Goal: Connect with others: Connect with other users

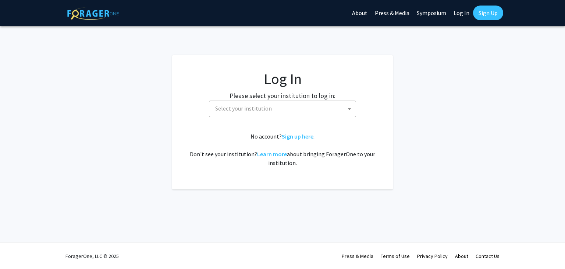
select select
click at [262, 110] on span "Select your institution" at bounding box center [243, 108] width 57 height 7
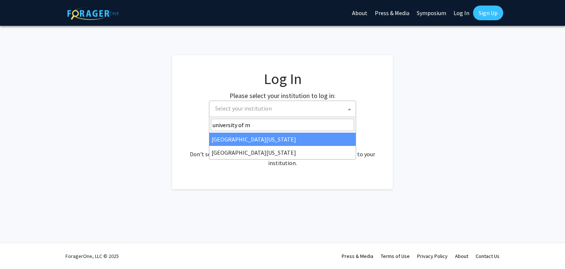
type input "university of m"
select select "31"
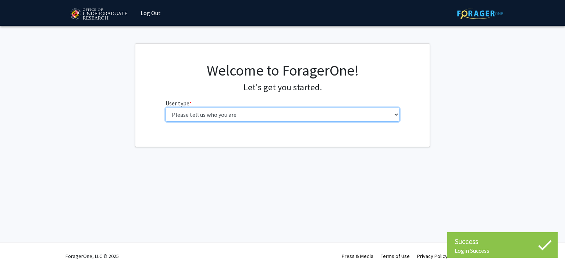
click at [218, 116] on select "Please tell us who you are Undergraduate Student Master's Student Doctoral Cand…" at bounding box center [283, 114] width 234 height 14
select select "1: undergrad"
click at [166, 107] on select "Please tell us who you are Undergraduate Student Master's Student Doctoral Cand…" at bounding box center [283, 114] width 234 height 14
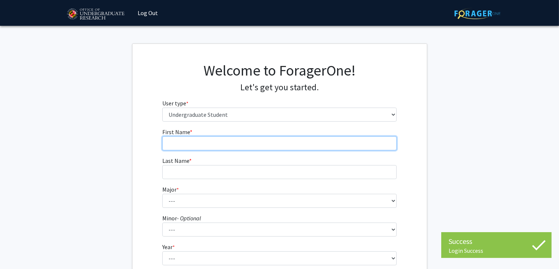
click at [193, 145] on input "First Name * required" at bounding box center [279, 143] width 234 height 14
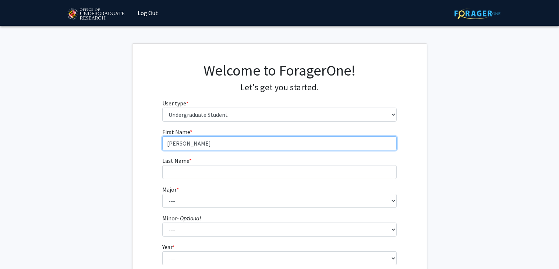
type input "[PERSON_NAME]"
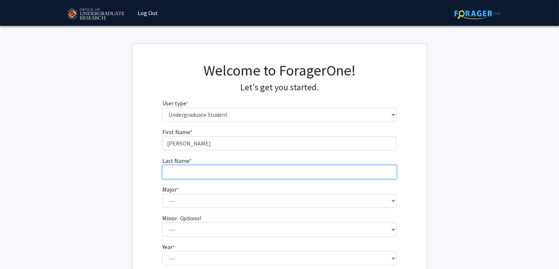
click at [179, 170] on input "Last Name * required" at bounding box center [279, 172] width 234 height 14
type input "[PERSON_NAME]"
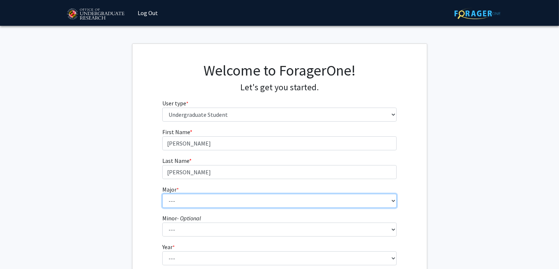
click at [178, 206] on select "--- Accounting Aerospace Engineering African American and Africana Studies Agri…" at bounding box center [279, 201] width 234 height 14
select select "17: 2318"
click at [162, 194] on select "--- Accounting Aerospace Engineering African American and Africana Studies Agri…" at bounding box center [279, 201] width 234 height 14
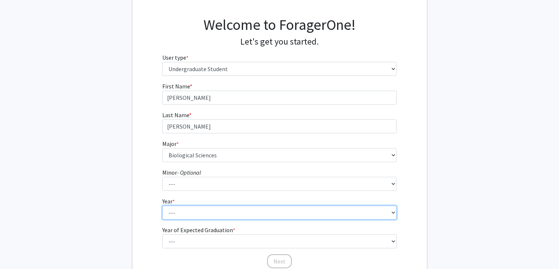
click at [180, 209] on select "--- First-year Sophomore Junior Senior Postbaccalaureate Certificate" at bounding box center [279, 212] width 234 height 14
select select "2: sophomore"
click at [162, 205] on select "--- First-year Sophomore Junior Senior Postbaccalaureate Certificate" at bounding box center [279, 212] width 234 height 14
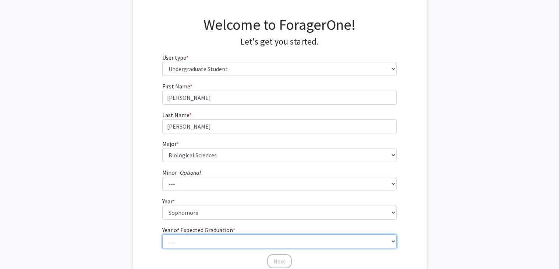
click at [209, 236] on select "--- 2025 2026 2027 2028 2029 2030 2031 2032 2033 2034" at bounding box center [279, 241] width 234 height 14
select select "4: 2028"
click at [162, 234] on select "--- 2025 2026 2027 2028 2029 2030 2031 2032 2033 2034" at bounding box center [279, 241] width 234 height 14
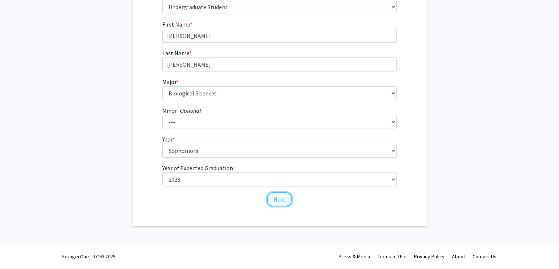
click at [276, 201] on button "Next" at bounding box center [279, 199] width 25 height 14
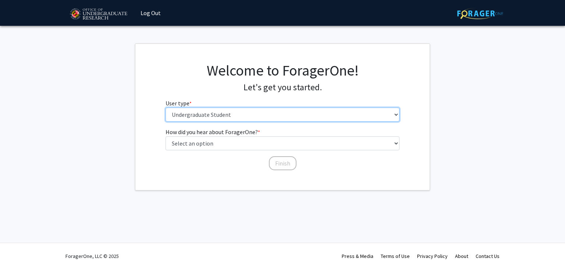
click at [211, 113] on select "Please tell us who you are Undergraduate Student Master's Student Doctoral Cand…" at bounding box center [283, 114] width 234 height 14
click at [213, 113] on select "Please tell us who you are Undergraduate Student Master's Student Doctoral Cand…" at bounding box center [283, 114] width 234 height 14
click at [217, 112] on select "Please tell us who you are Undergraduate Student Master's Student Doctoral Cand…" at bounding box center [283, 114] width 234 height 14
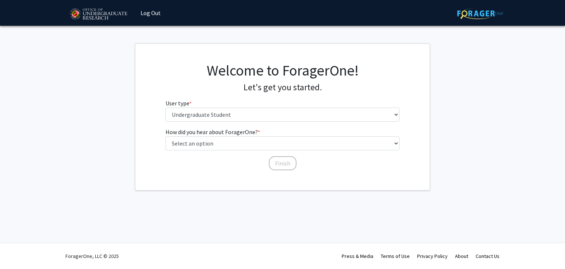
click at [219, 89] on h4 "Let's get you started." at bounding box center [283, 87] width 234 height 11
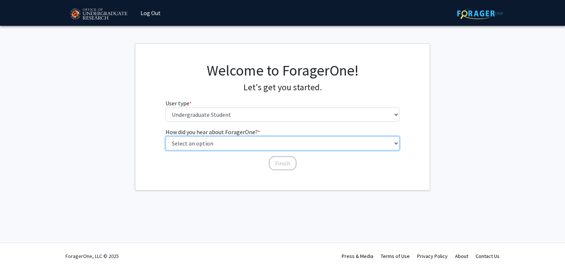
click at [209, 142] on select "Select an option Peer/student recommendation Faculty/staff recommendation Unive…" at bounding box center [283, 143] width 234 height 14
select select "3: university_website"
click at [166, 136] on select "Select an option Peer/student recommendation Faculty/staff recommendation Unive…" at bounding box center [283, 143] width 234 height 14
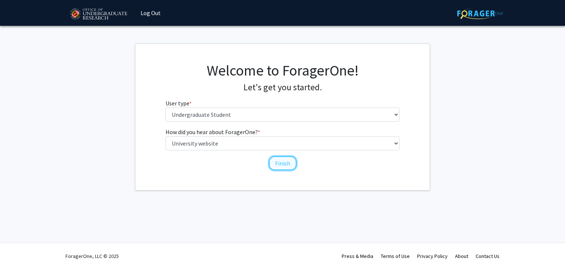
click at [272, 164] on button "Finish" at bounding box center [283, 163] width 28 height 14
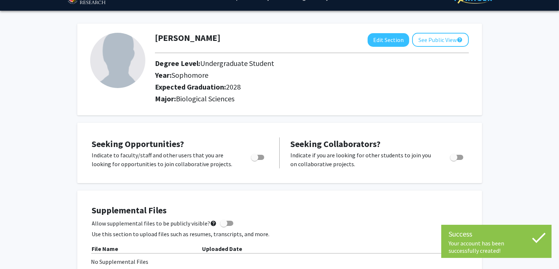
scroll to position [16, 0]
click at [258, 156] on span "Toggle" at bounding box center [254, 156] width 7 height 7
click at [255, 159] on input "Are you actively seeking opportunities?" at bounding box center [254, 159] width 0 height 0
checkbox input "true"
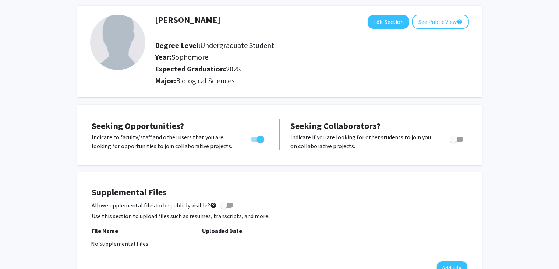
scroll to position [0, 0]
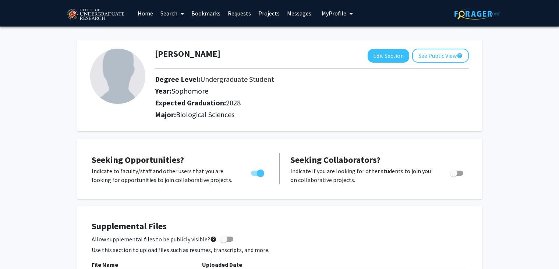
click at [172, 14] on link "Search" at bounding box center [172, 13] width 31 height 26
click at [146, 13] on link "Home" at bounding box center [145, 13] width 23 height 26
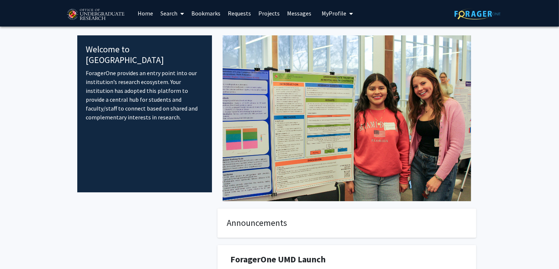
click at [263, 13] on link "Projects" at bounding box center [269, 13] width 29 height 26
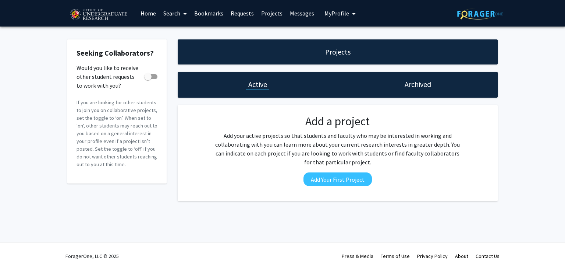
click at [250, 13] on link "Requests" at bounding box center [242, 13] width 31 height 26
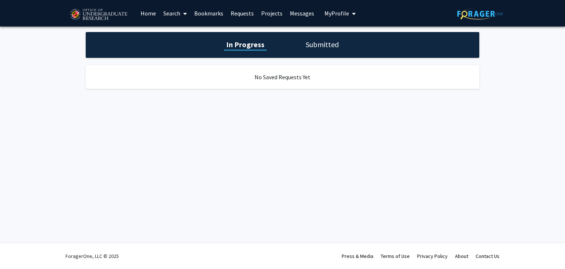
click at [212, 10] on link "Bookmarks" at bounding box center [209, 13] width 36 height 26
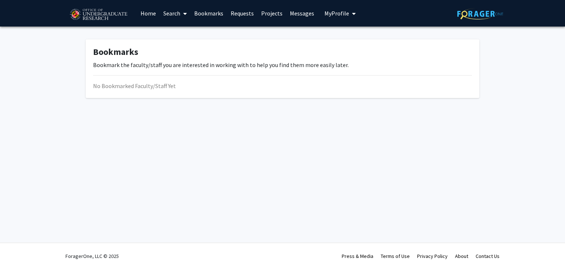
click at [179, 14] on link "Search" at bounding box center [175, 13] width 31 height 26
click at [193, 32] on span "Faculty/Staff" at bounding box center [187, 33] width 54 height 15
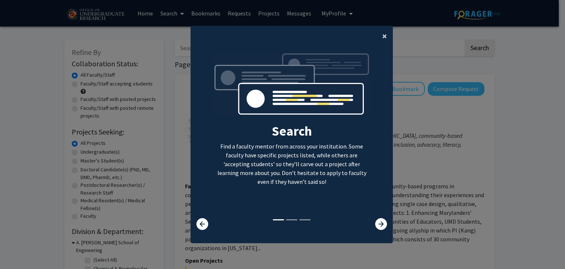
click at [383, 36] on span "×" at bounding box center [384, 35] width 5 height 11
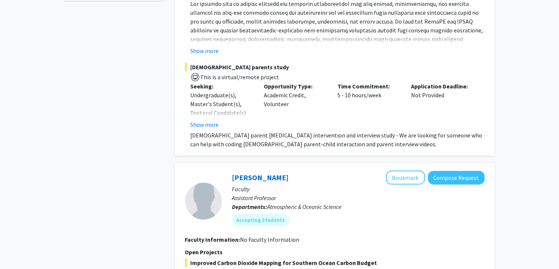
scroll to position [464, 0]
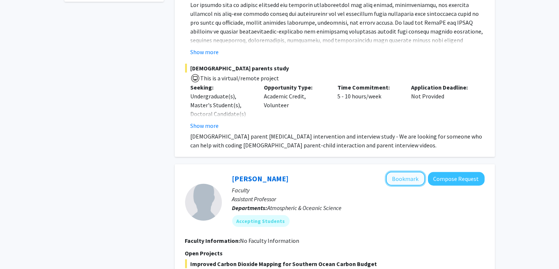
click at [417, 174] on button "Bookmark" at bounding box center [405, 179] width 39 height 14
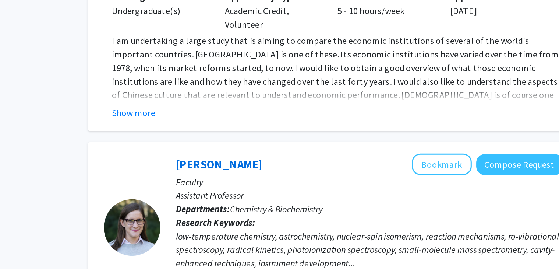
scroll to position [2314, 0]
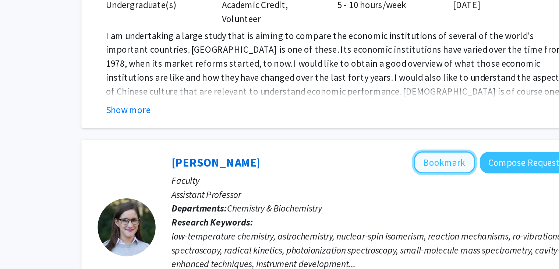
click at [403, 177] on button "Bookmark" at bounding box center [405, 184] width 39 height 14
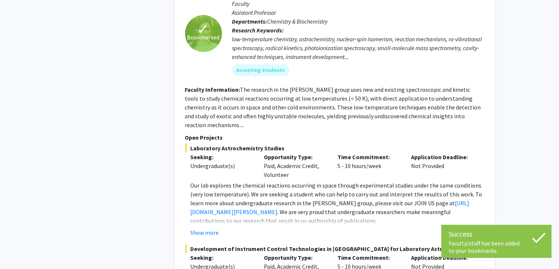
scroll to position [2510, 0]
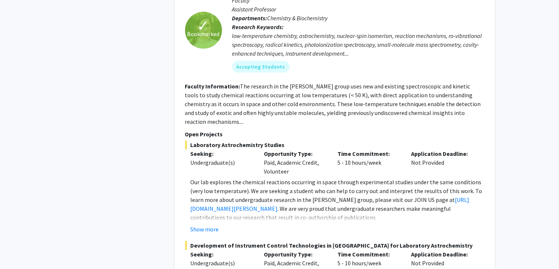
click at [202, 208] on fg-project-list "Laboratory Astrochemistry Studies Seeking: Undergraduate(s) Opportunity Type: P…" at bounding box center [335, 237] width 300 height 194
click at [204, 225] on button "Show more" at bounding box center [205, 229] width 28 height 9
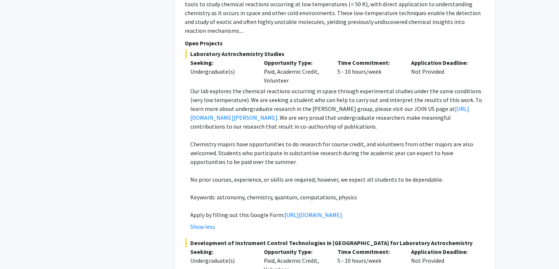
scroll to position [2601, 0]
click at [255, 104] on link "[URL][DOMAIN_NAME][PERSON_NAME]" at bounding box center [330, 112] width 279 height 16
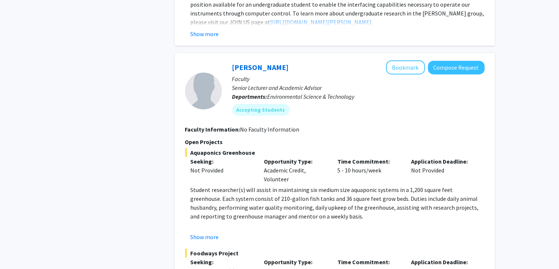
scroll to position [2919, 0]
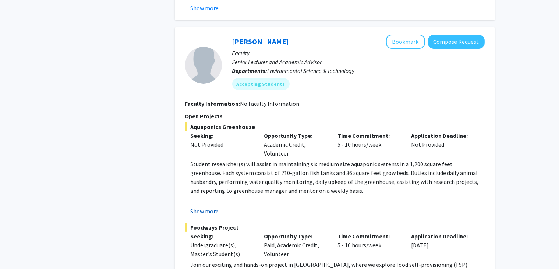
click at [205, 206] on button "Show more" at bounding box center [205, 210] width 28 height 9
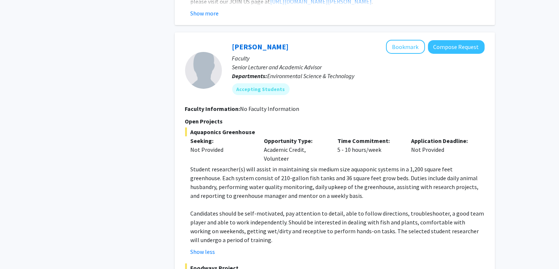
scroll to position [2915, 0]
click at [453, 40] on button "Compose Request" at bounding box center [456, 47] width 57 height 14
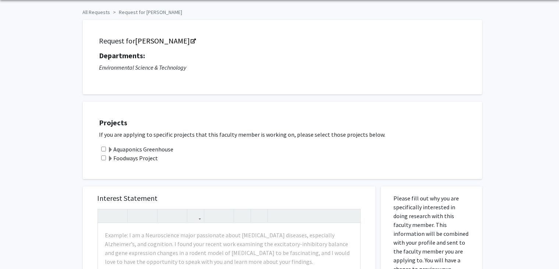
scroll to position [39, 0]
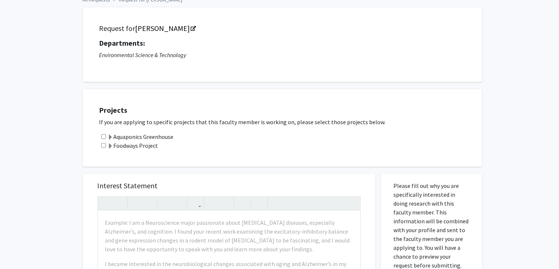
click at [147, 136] on label "Aquaponics Greenhouse" at bounding box center [141, 136] width 66 height 9
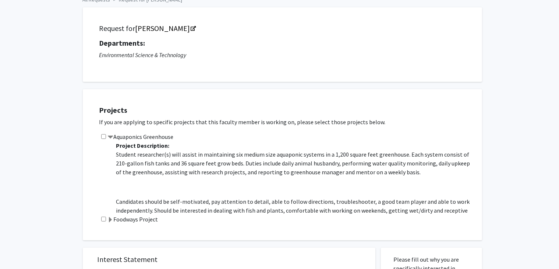
click at [102, 136] on input "checkbox" at bounding box center [103, 136] width 5 height 5
checkbox input "true"
click at [160, 135] on label "Aquaponics Greenhouse" at bounding box center [141, 136] width 66 height 9
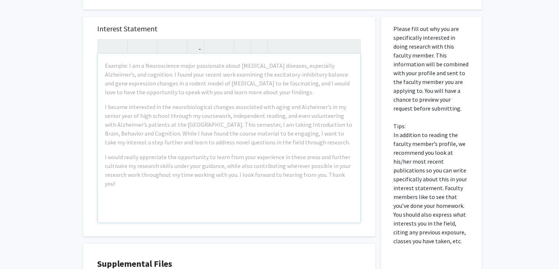
scroll to position [0, 0]
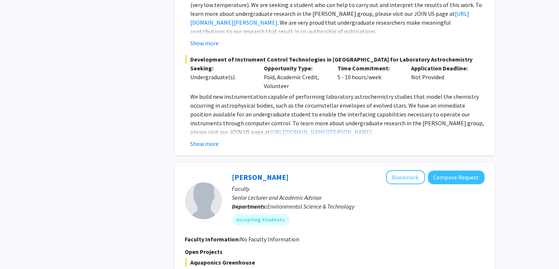
scroll to position [2724, 0]
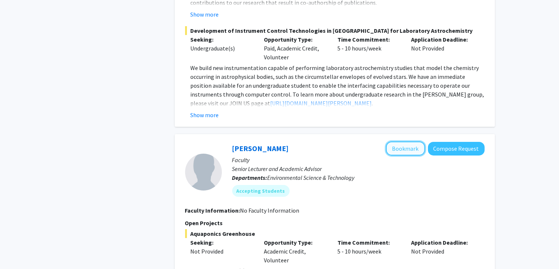
click at [411, 141] on button "Bookmark" at bounding box center [405, 148] width 39 height 14
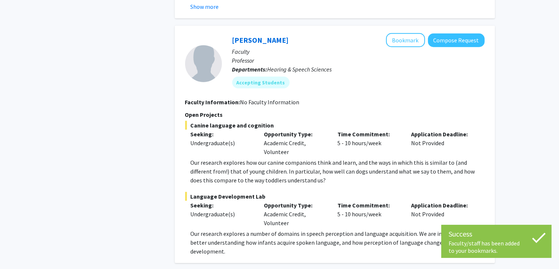
scroll to position [3465, 0]
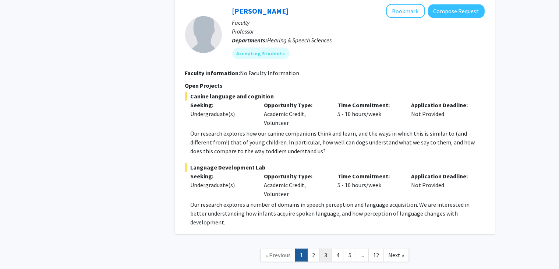
click at [322, 248] on link "3" at bounding box center [325, 254] width 13 height 13
